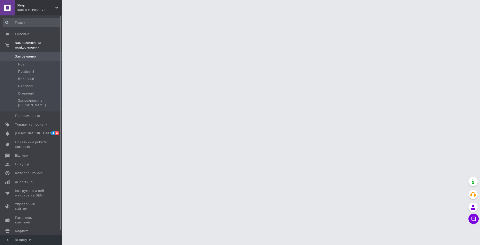
click at [52, 7] on span "Shop" at bounding box center [36, 5] width 39 height 5
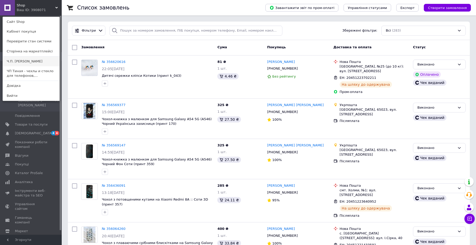
click at [21, 62] on link "Ч.П. [PERSON_NAME]" at bounding box center [31, 62] width 57 height 10
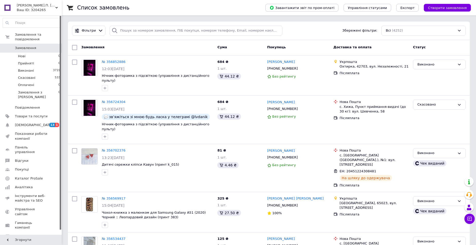
click at [25, 46] on span "Замовлення" at bounding box center [25, 48] width 21 height 5
click at [20, 44] on link "Замовлення 0" at bounding box center [31, 48] width 63 height 9
click at [27, 61] on span "Прийняті" at bounding box center [26, 63] width 16 height 5
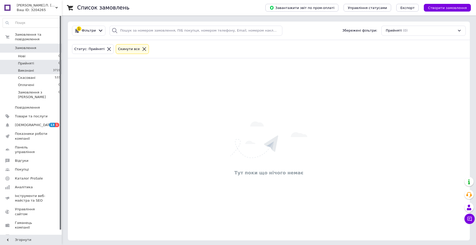
click at [29, 68] on span "Виконані" at bounding box center [26, 70] width 16 height 5
